Goal: Find contact information: Find contact information

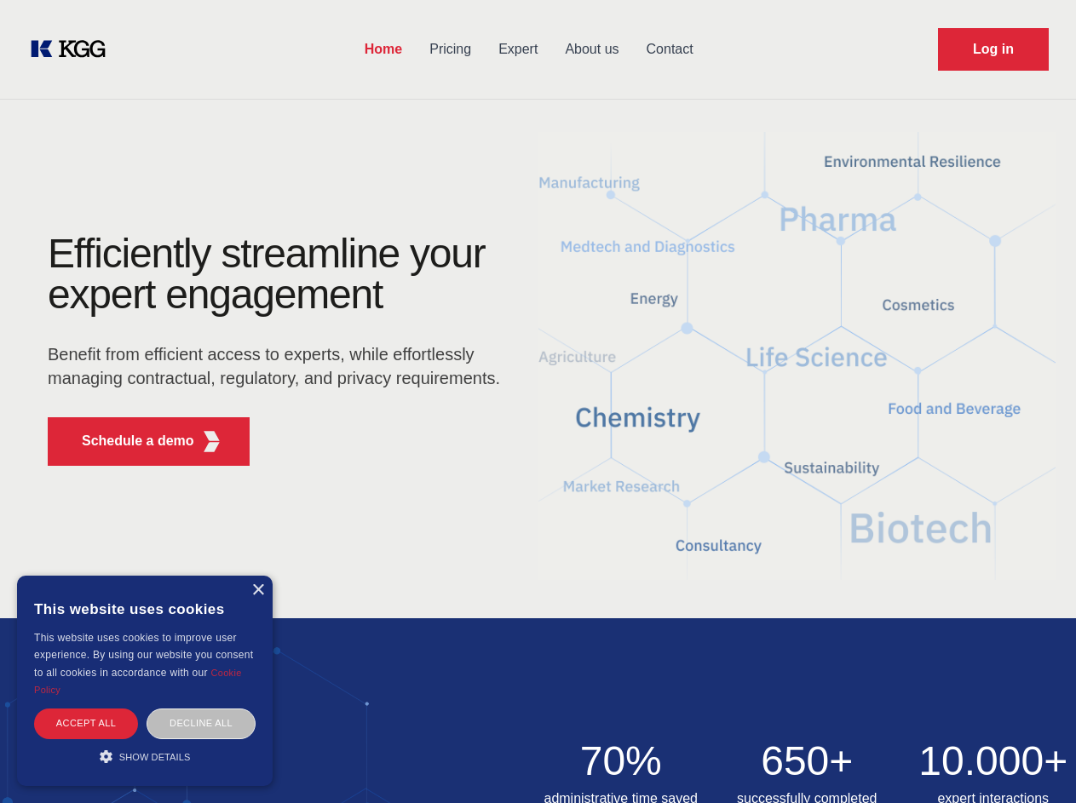
click at [537, 401] on div "Efficiently streamline your expert engagement Benefit from efficient access to …" at bounding box center [279, 356] width 518 height 246
click at [128, 441] on p "Schedule a demo" at bounding box center [138, 441] width 112 height 20
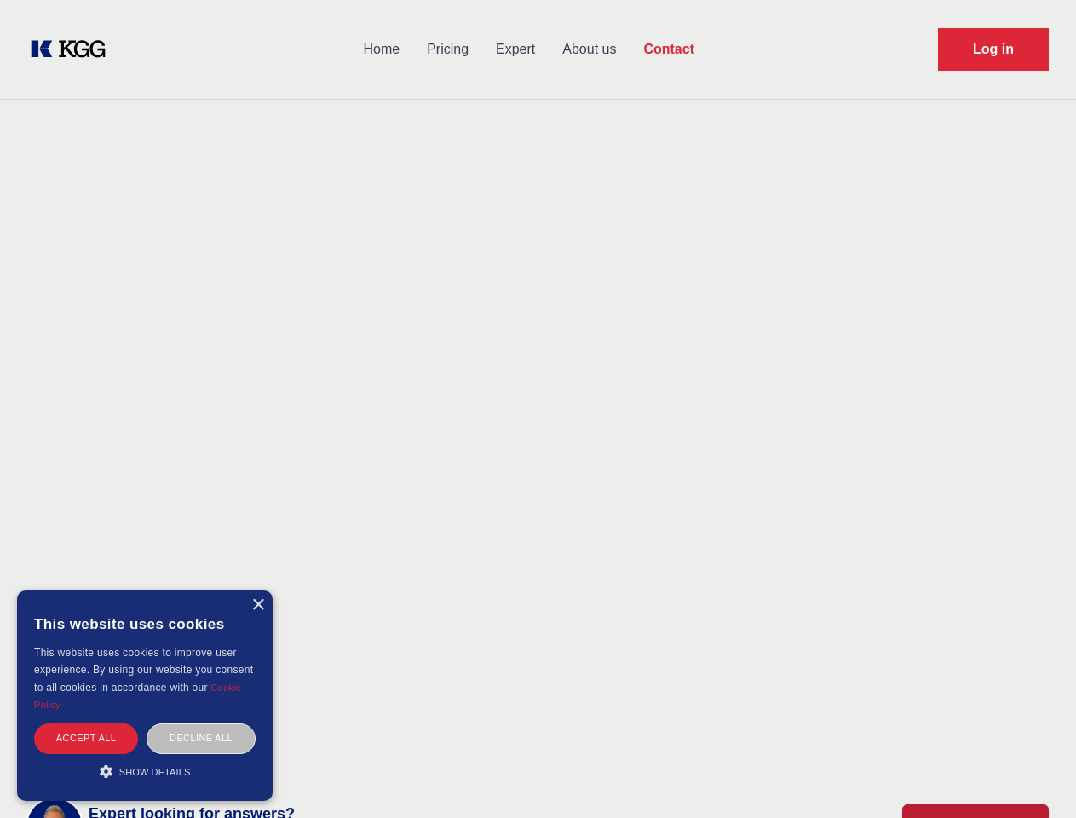
click at [257, 590] on div "× This website uses cookies This website uses cookies to improve user experienc…" at bounding box center [144, 695] width 255 height 210
click at [86, 723] on div "Accept all" at bounding box center [86, 738] width 104 height 30
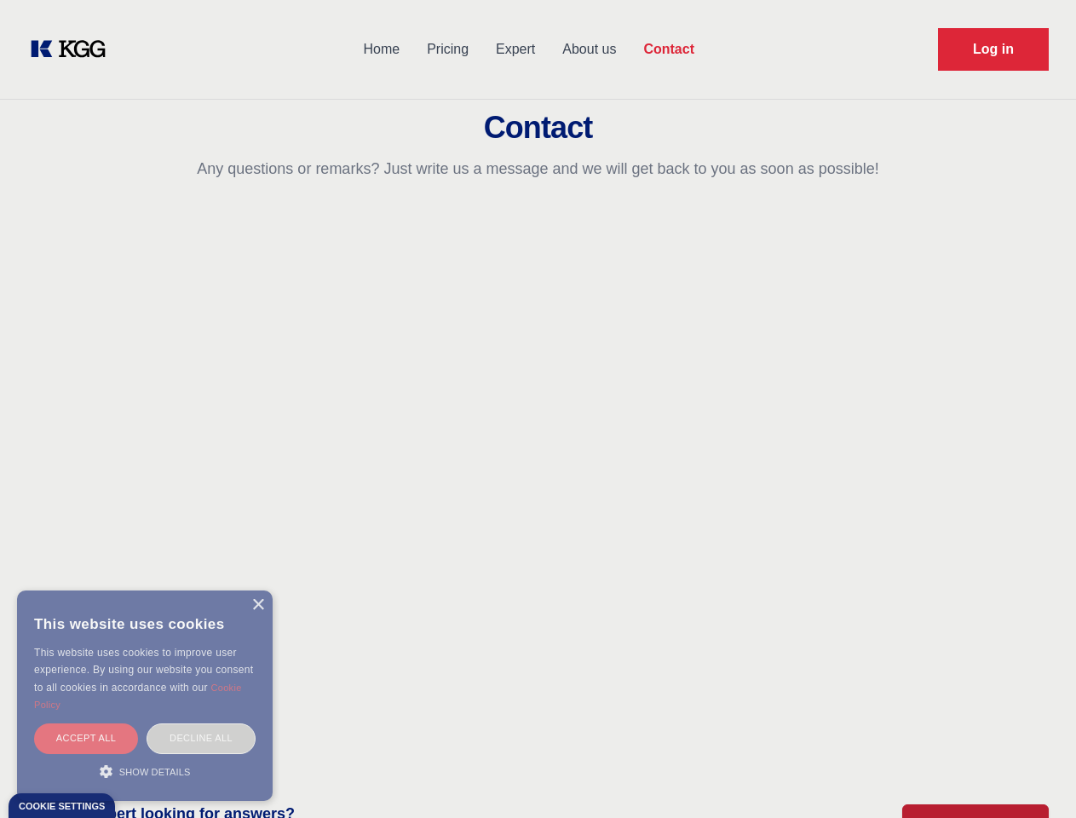
click at [201, 723] on div "Decline all" at bounding box center [200, 738] width 109 height 30
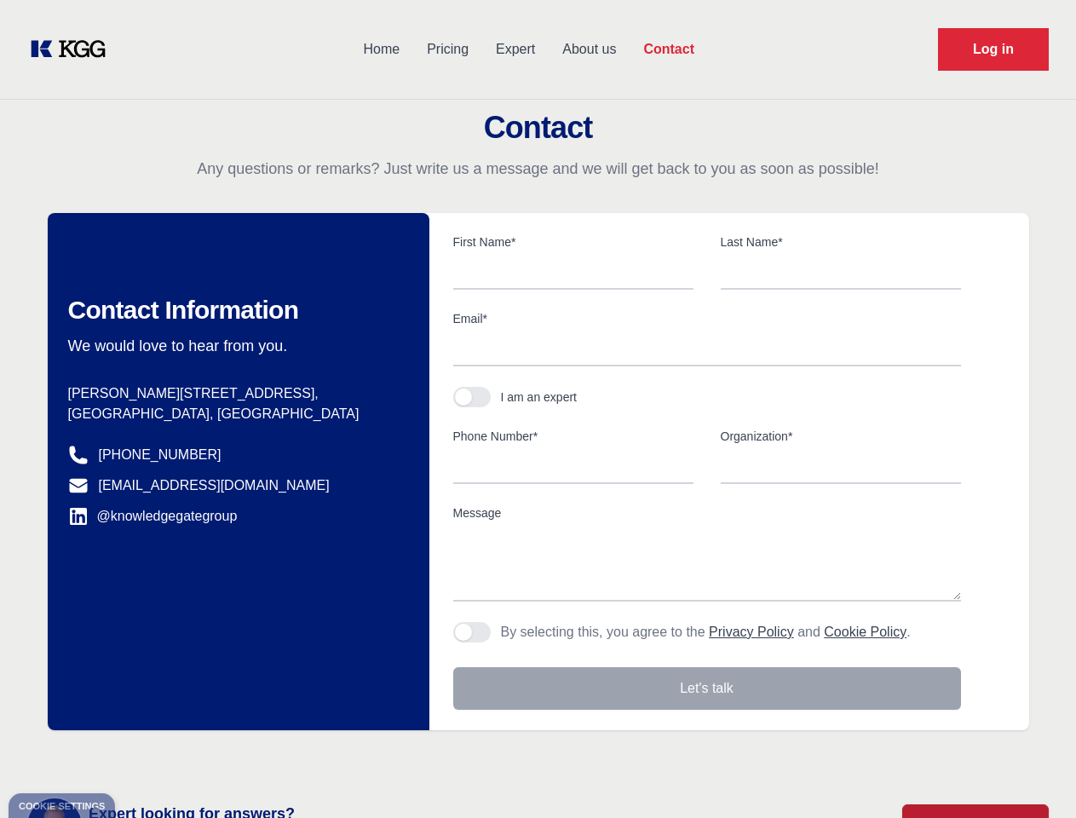
click at [145, 756] on main "Contact Any questions or remarks? Just write us a message and we will get back …" at bounding box center [538, 443] width 1076 height 887
